Goal: Check status: Check status

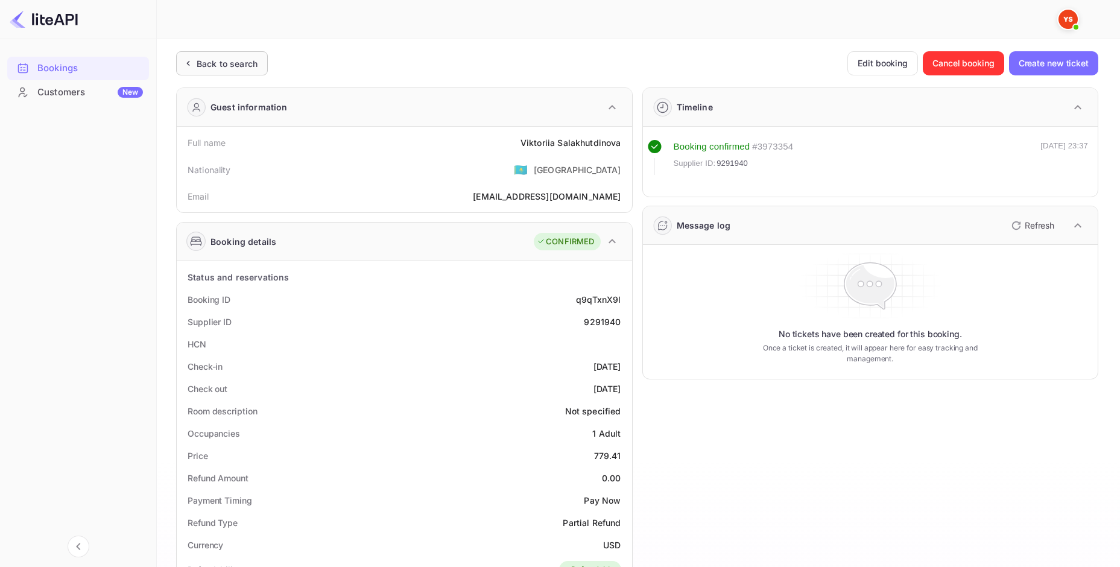
click at [228, 67] on div "Back to search" at bounding box center [227, 63] width 61 height 13
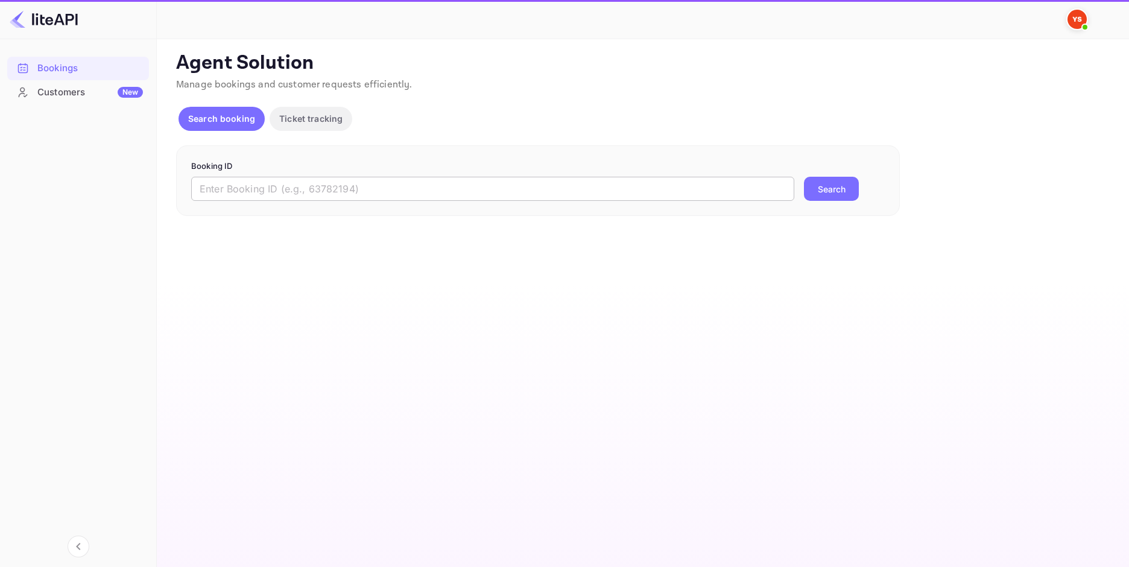
click at [399, 184] on input "text" at bounding box center [492, 189] width 603 height 24
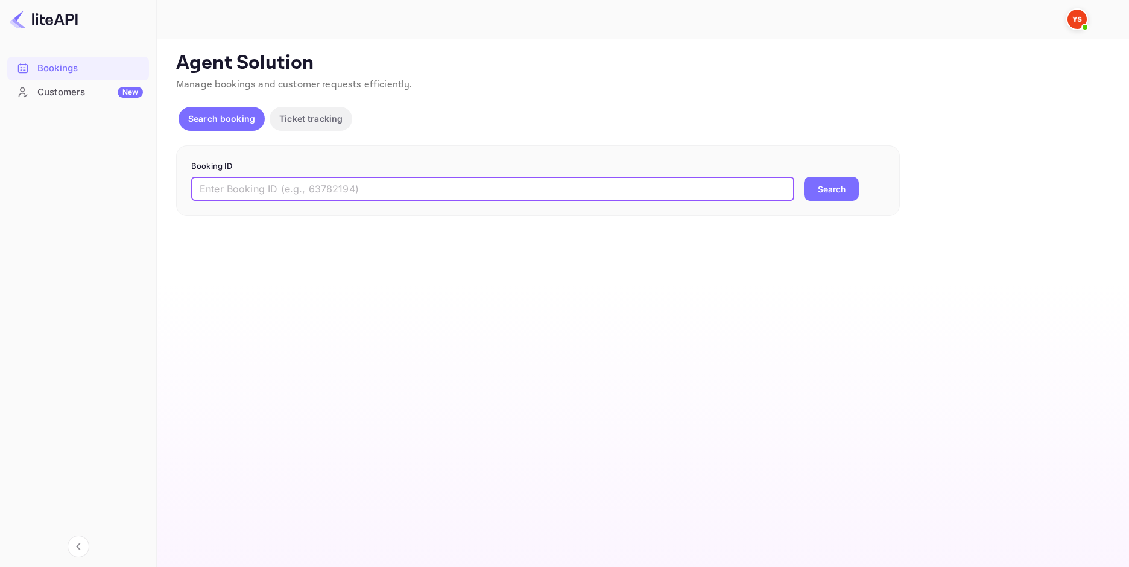
paste input "9307524"
type input "9307524"
click at [819, 194] on button "Search" at bounding box center [831, 189] width 55 height 24
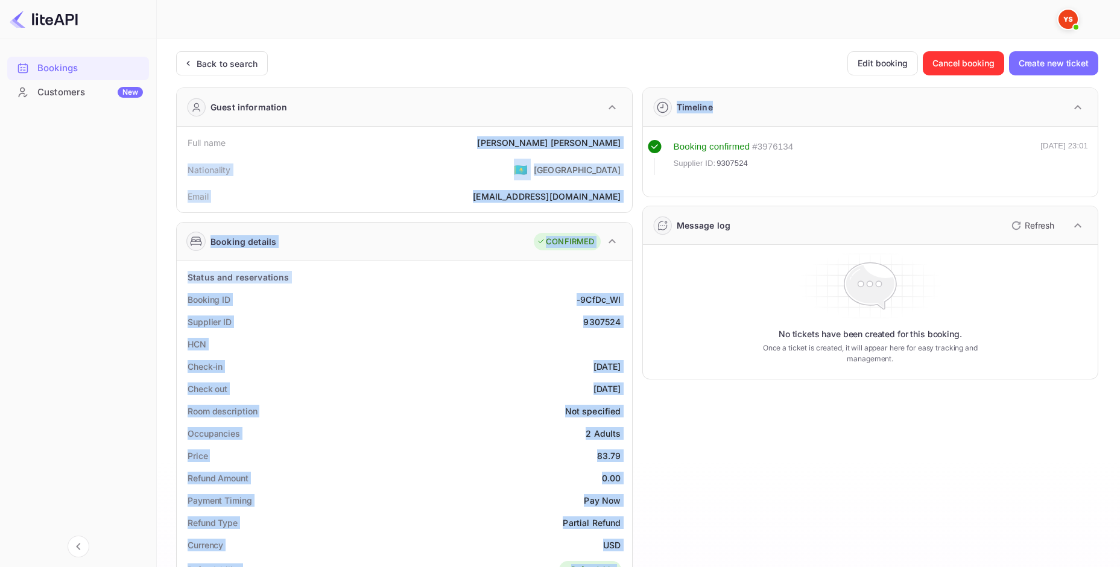
drag, startPoint x: 533, startPoint y: 151, endPoint x: 638, endPoint y: 148, distance: 104.9
click at [638, 148] on div "Guest information Full name [PERSON_NAME] Nationality 🇰🇿 [DEMOGRAPHIC_DATA] Ema…" at bounding box center [631, 506] width 931 height 857
click at [619, 142] on div "[PERSON_NAME]" at bounding box center [548, 142] width 143 height 13
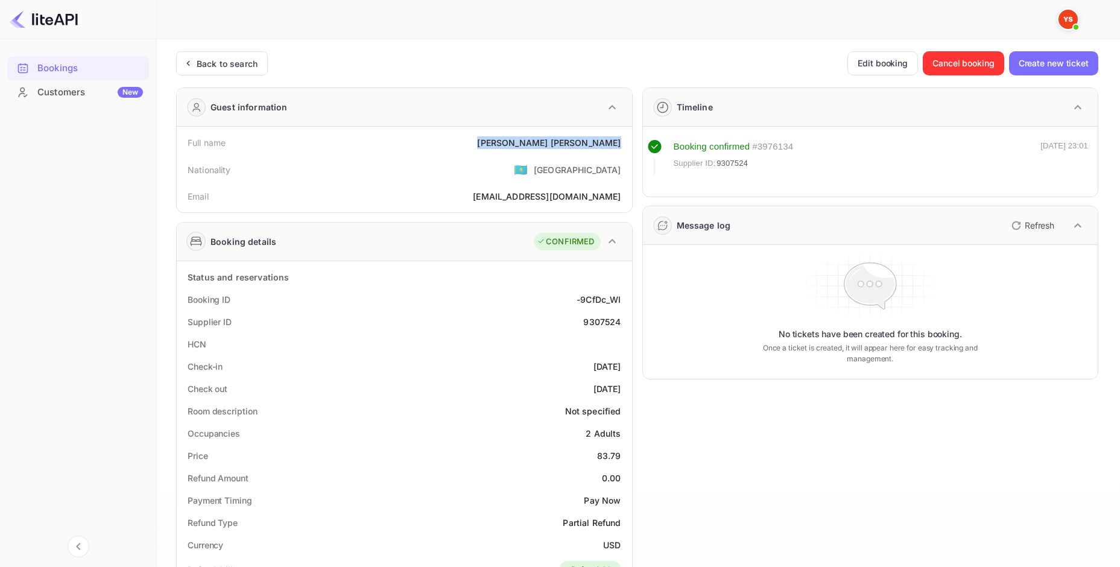
drag, startPoint x: 535, startPoint y: 143, endPoint x: 623, endPoint y: 140, distance: 88.1
click at [623, 140] on div "Full name [PERSON_NAME]" at bounding box center [404, 142] width 446 height 22
copy div "[PERSON_NAME]"
click at [620, 457] on div "Price 83.79" at bounding box center [404, 455] width 446 height 22
copy div "83.79"
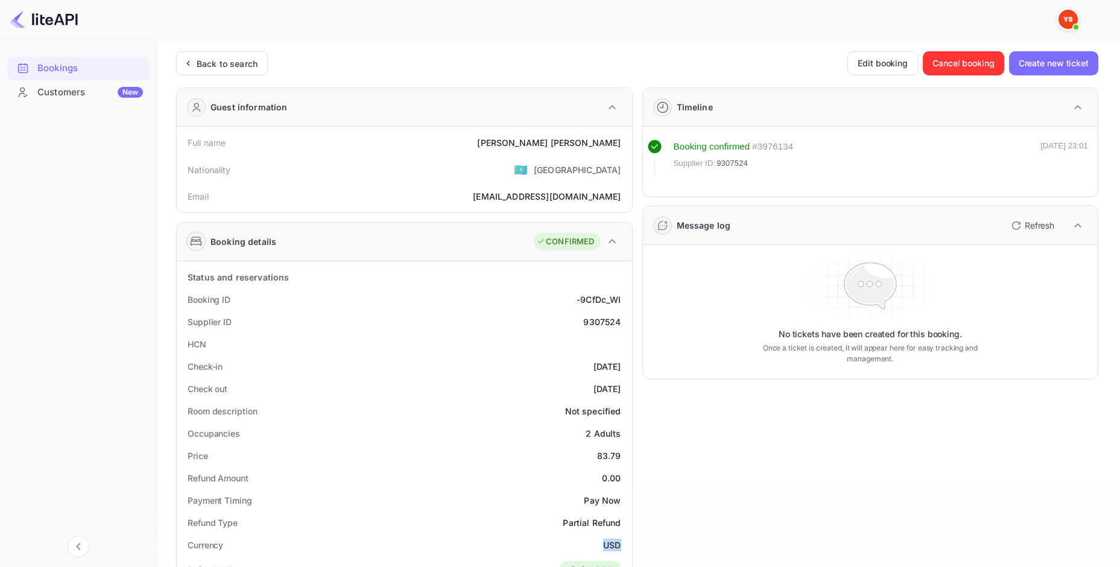
drag, startPoint x: 603, startPoint y: 544, endPoint x: 620, endPoint y: 545, distance: 16.9
click at [620, 545] on div "Currency USD" at bounding box center [404, 545] width 446 height 22
copy div "USD"
